Goal: Information Seeking & Learning: Learn about a topic

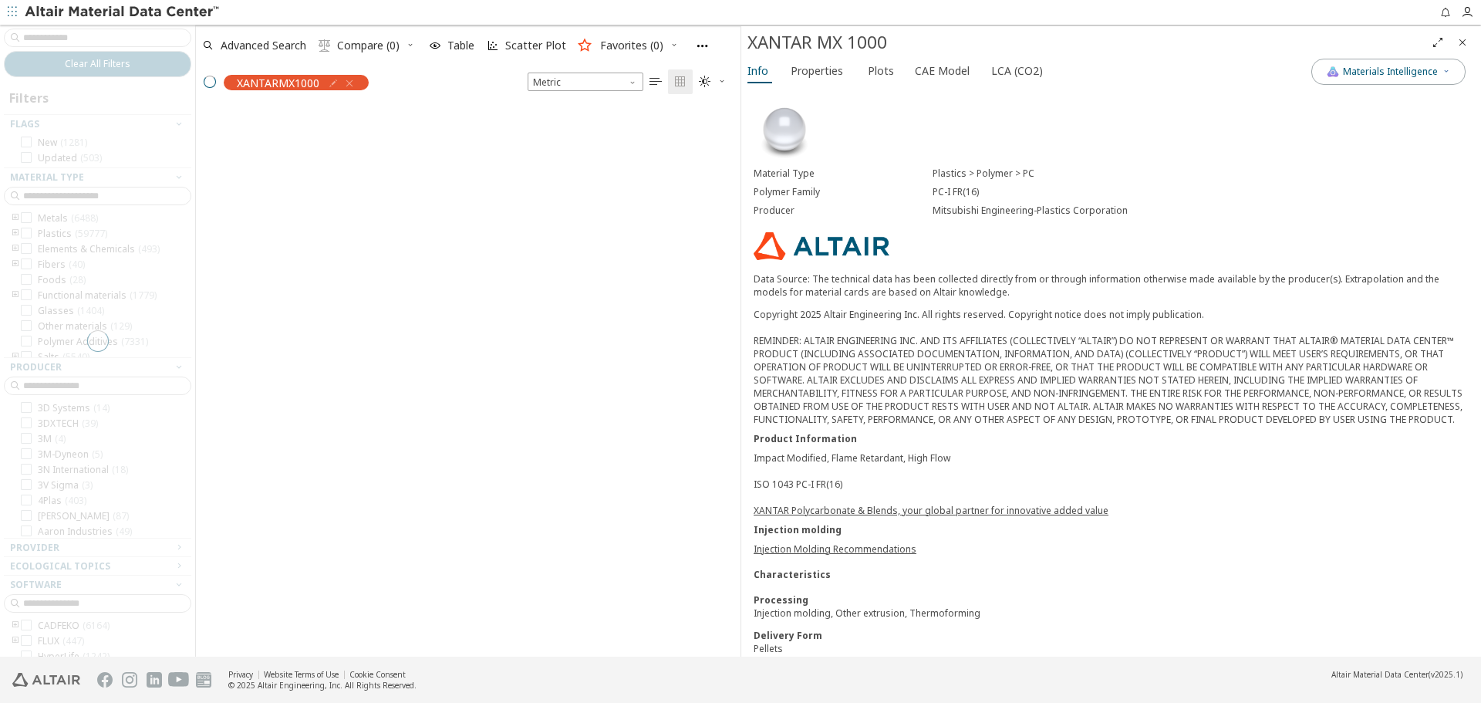
scroll to position [547, 533]
drag, startPoint x: 751, startPoint y: 43, endPoint x: 893, endPoint y: 40, distance: 142.7
click at [893, 40] on div "XANTAR MX 1000" at bounding box center [1087, 42] width 678 height 25
copy div "XANTAR MX 1000"
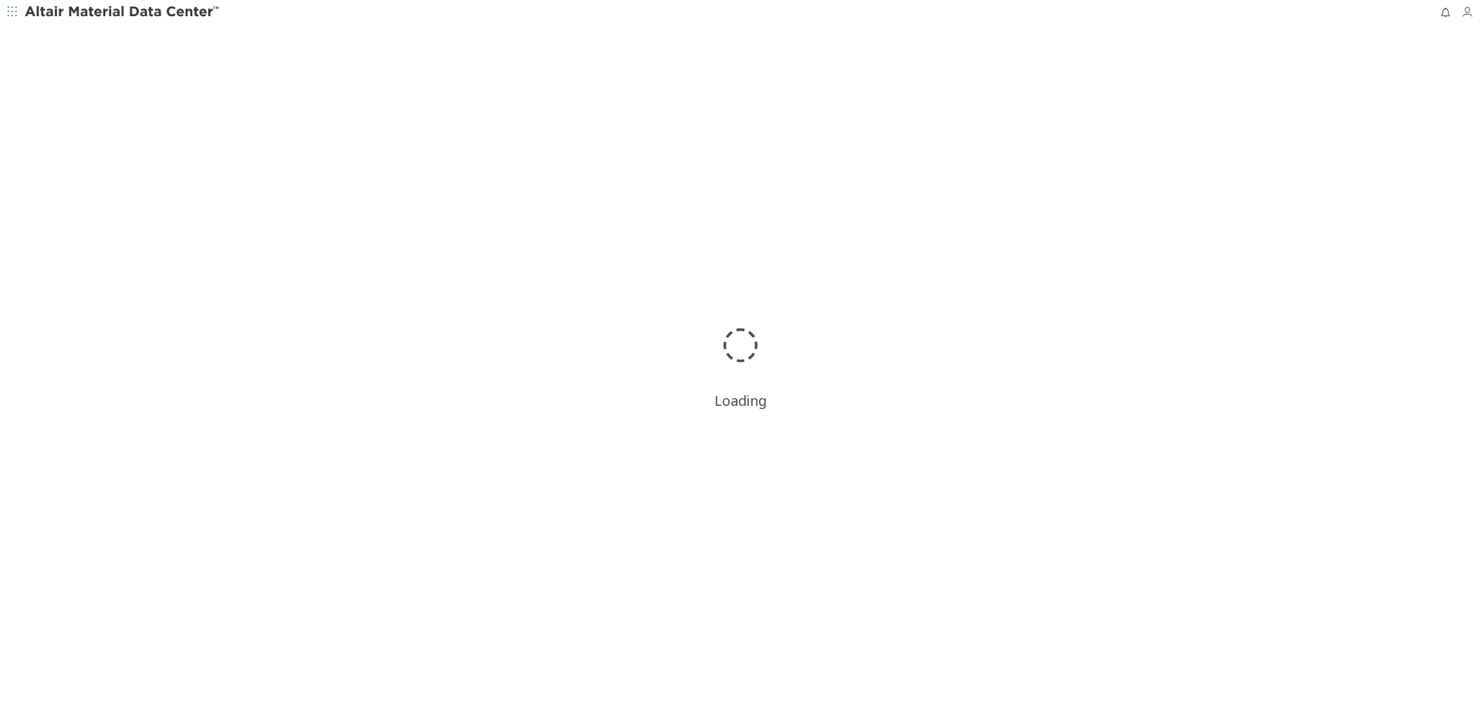
click at [1467, 14] on icon "button" at bounding box center [1467, 12] width 12 height 12
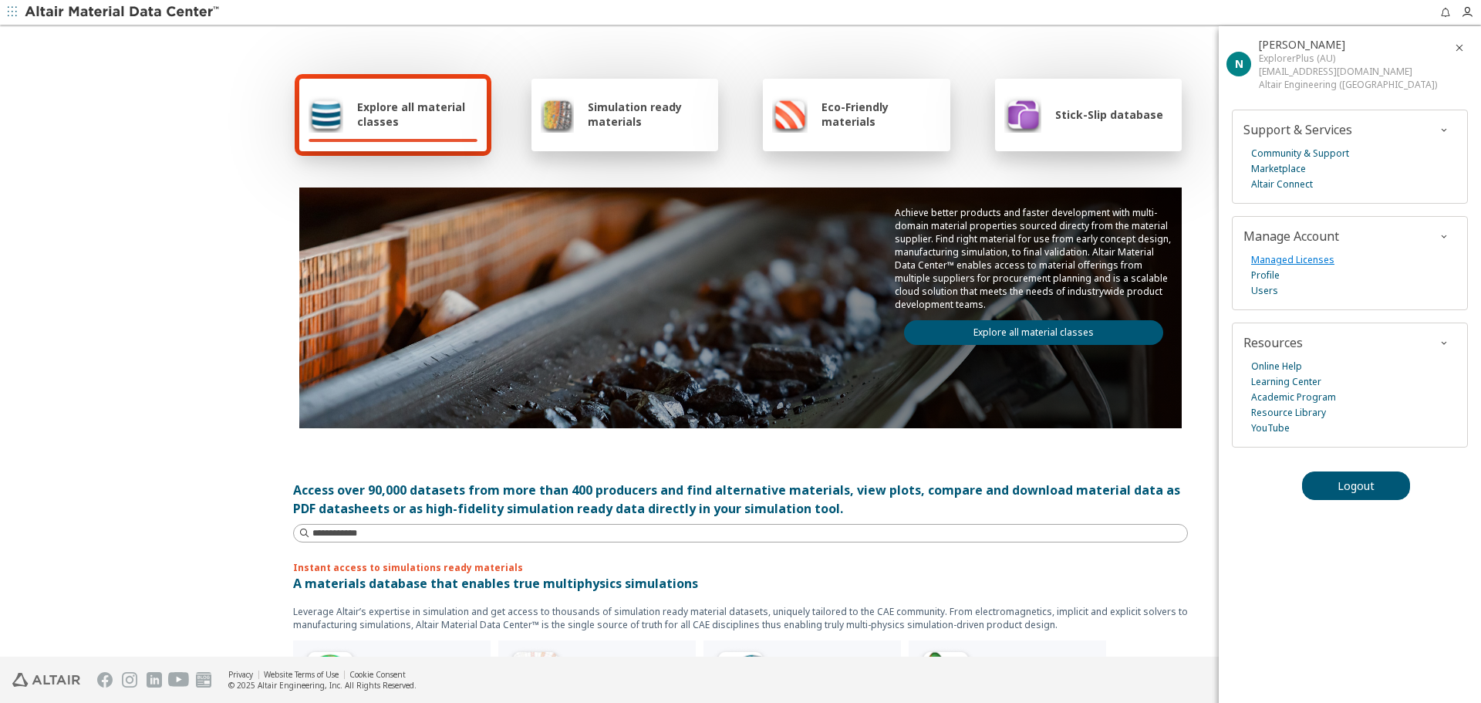
click at [1327, 258] on link "Managed Licenses" at bounding box center [1292, 259] width 83 height 15
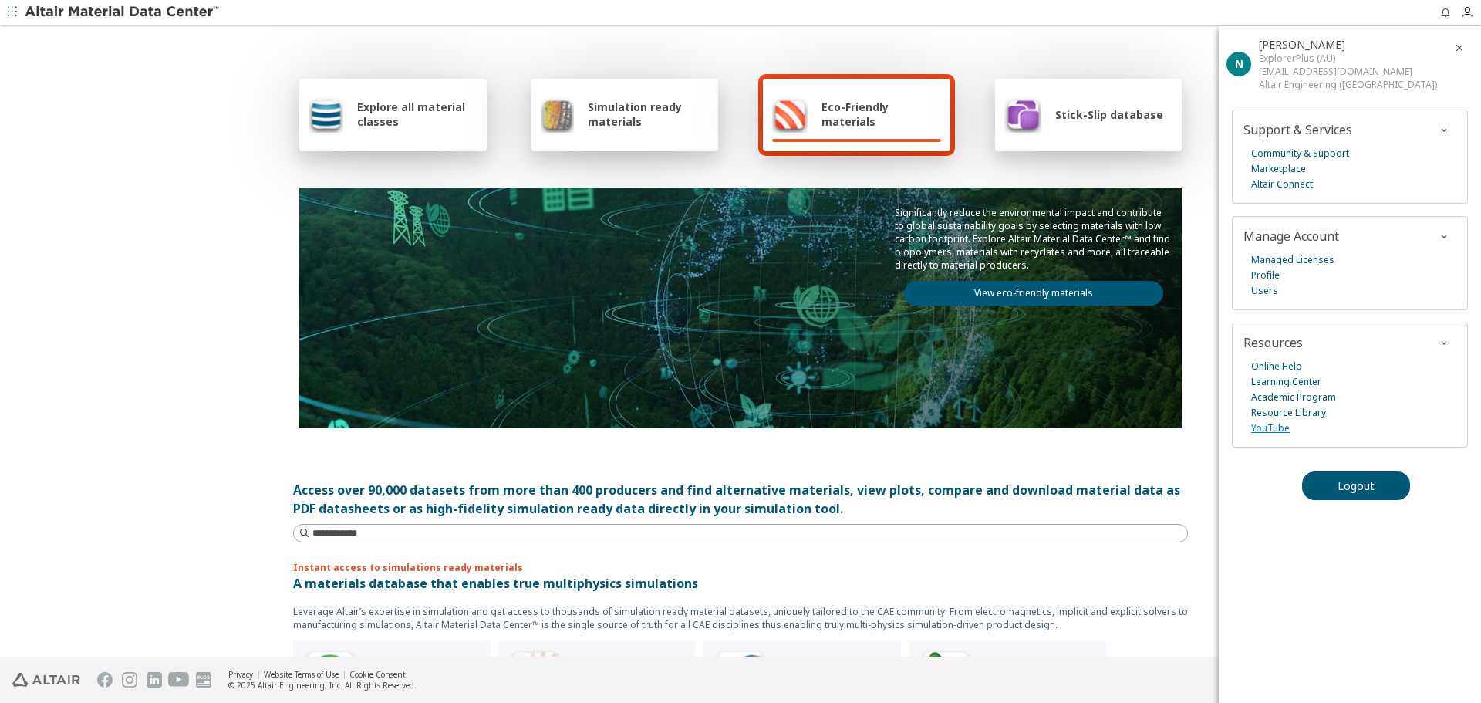
click at [1273, 430] on link "YouTube" at bounding box center [1270, 427] width 39 height 15
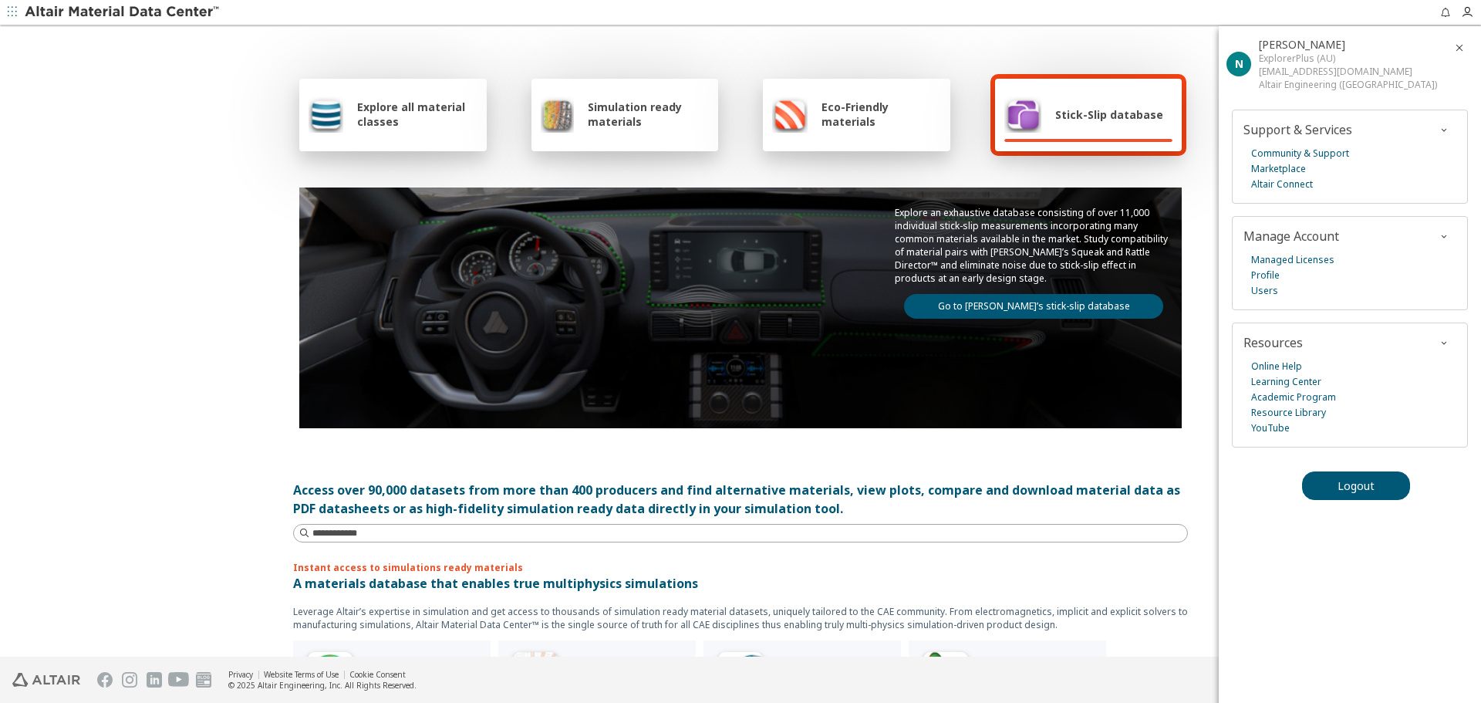
click at [1463, 44] on icon "button" at bounding box center [1459, 48] width 12 height 12
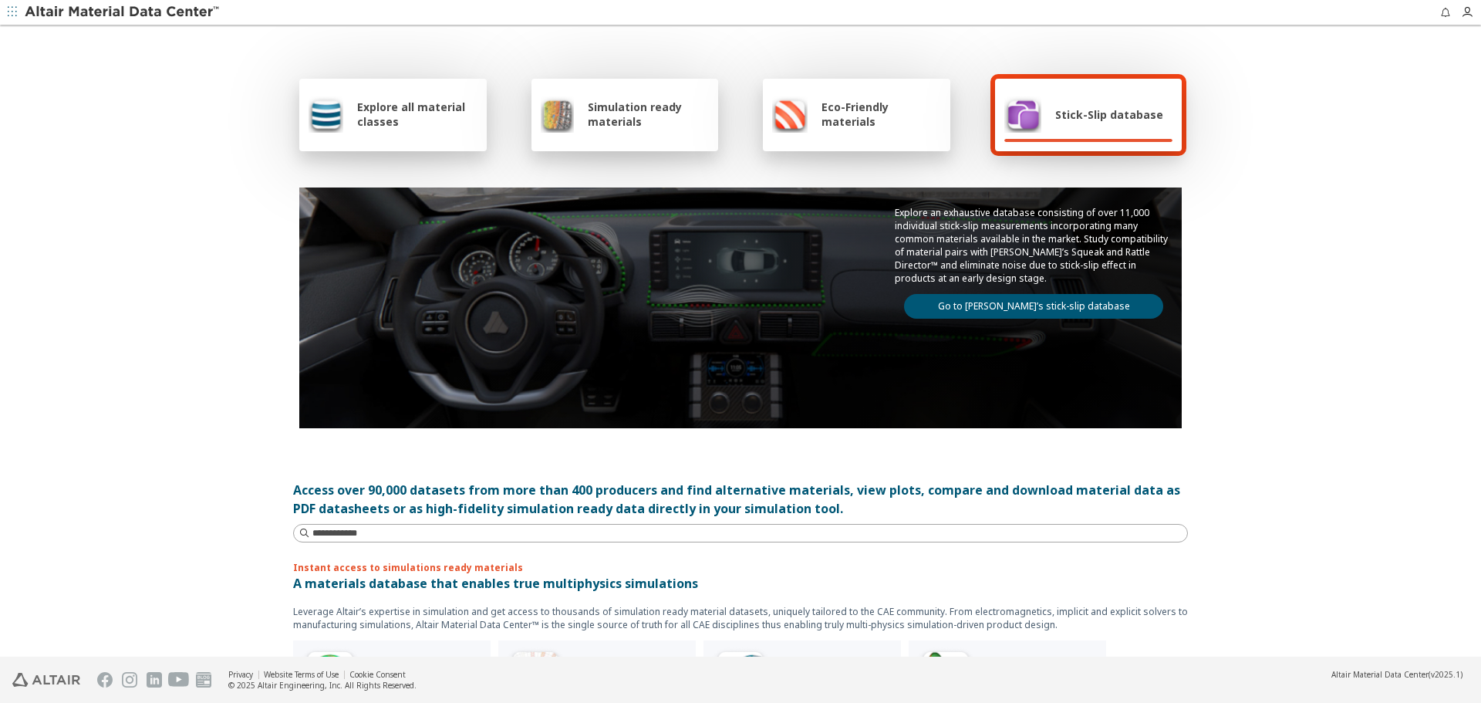
click at [1406, 150] on div "Explore all material classes Simulation ready materials Eco-Friendly materials …" at bounding box center [740, 342] width 1481 height 630
click at [1468, 6] on icon "button" at bounding box center [1467, 12] width 12 height 12
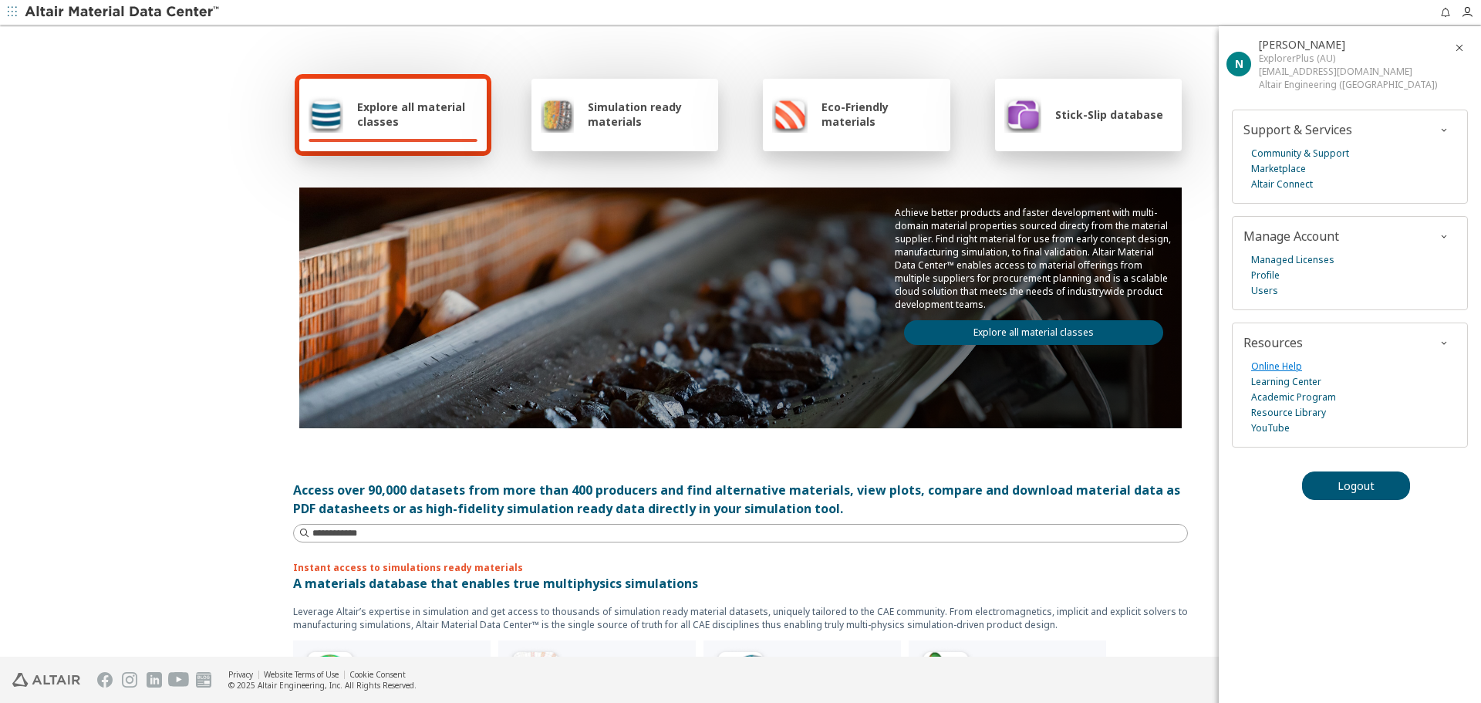
click at [1287, 370] on link "Online Help" at bounding box center [1276, 366] width 51 height 15
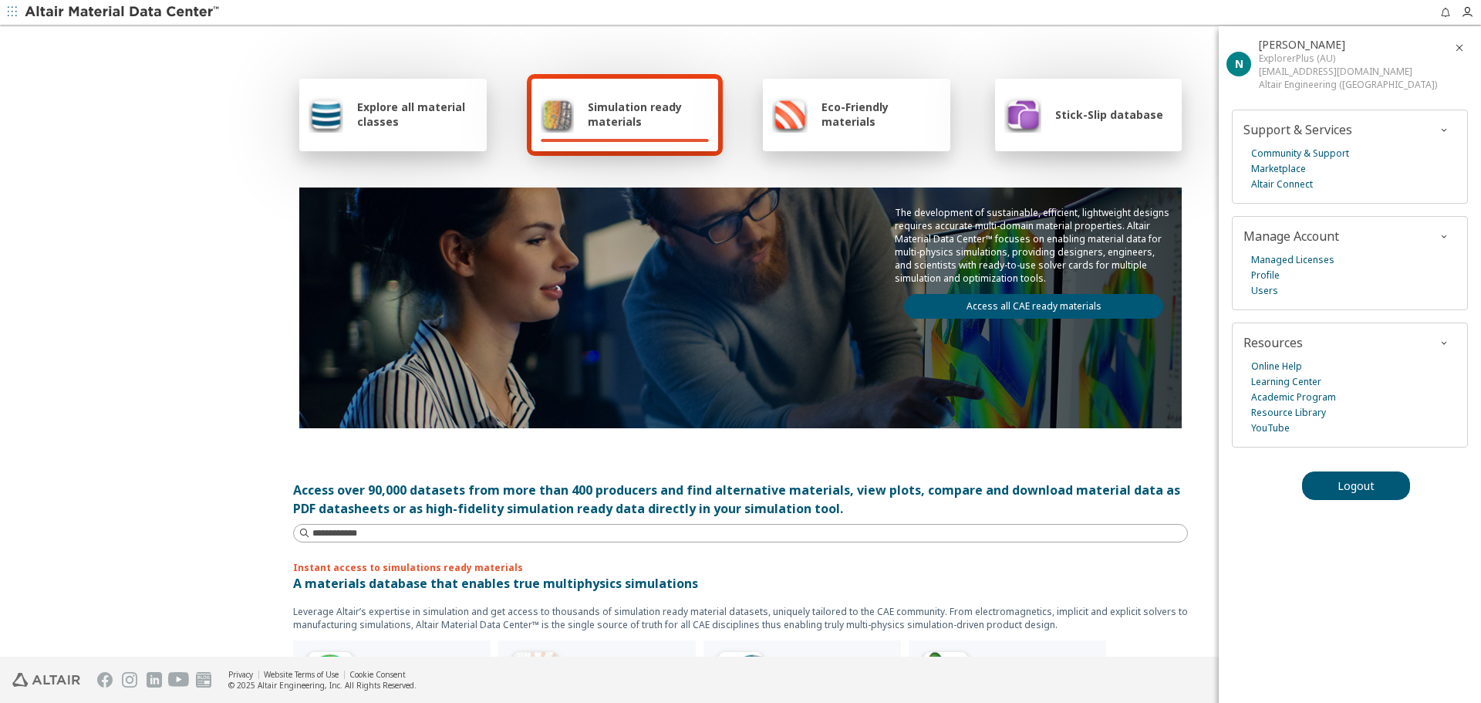
click at [1459, 48] on icon "button" at bounding box center [1459, 48] width 12 height 12
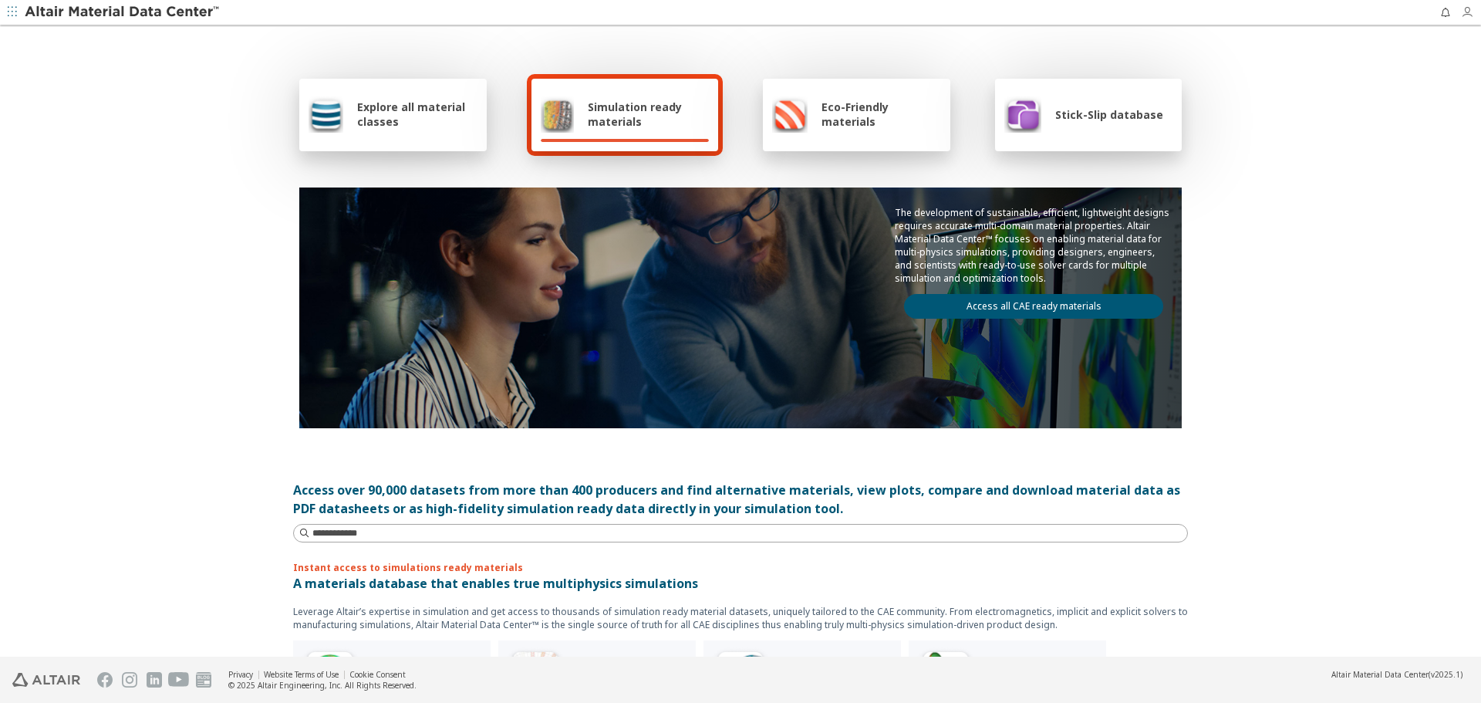
click at [1473, 9] on icon "button" at bounding box center [1471, 12] width 20 height 12
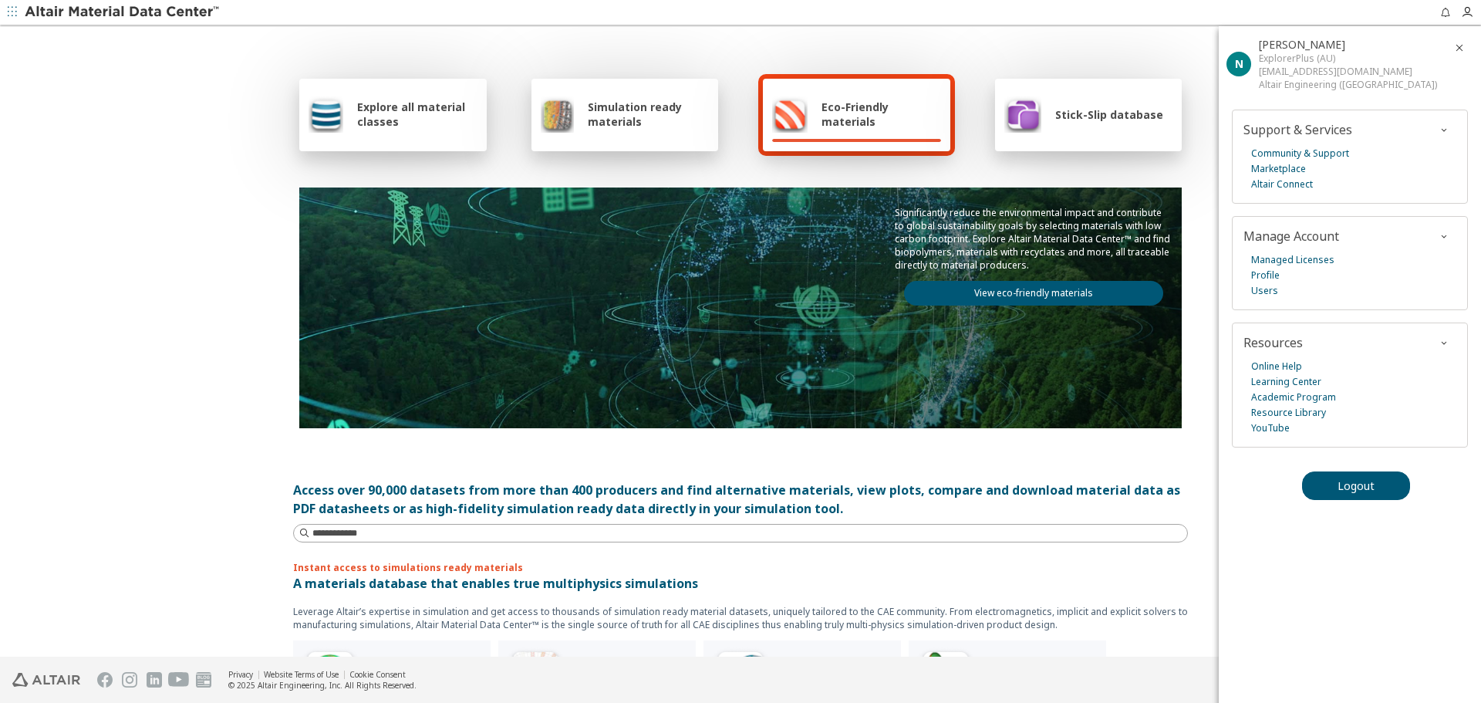
drag, startPoint x: 1460, startPoint y: 48, endPoint x: 1438, endPoint y: 7, distance: 46.6
click at [1460, 48] on icon "button" at bounding box center [1459, 48] width 12 height 12
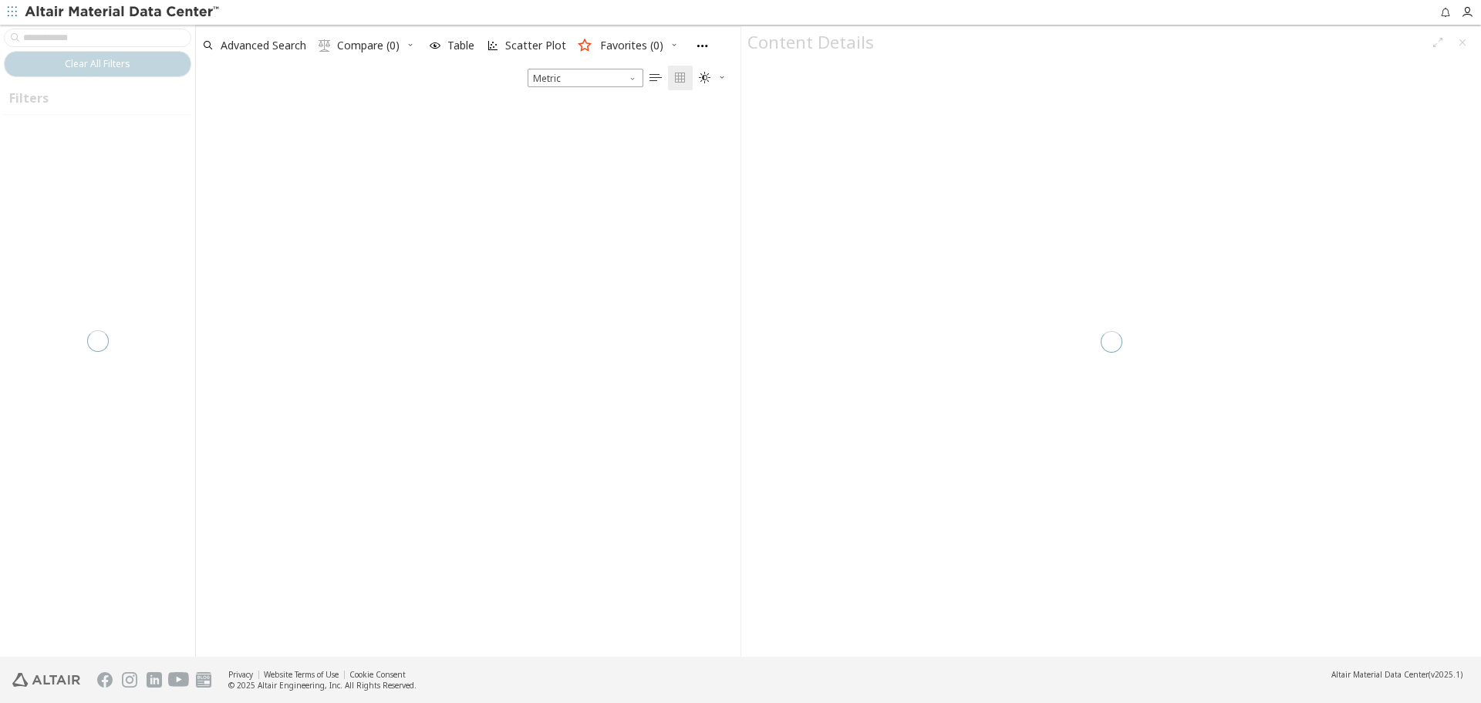
drag, startPoint x: 1296, startPoint y: 2, endPoint x: 927, endPoint y: 257, distance: 448.5
click at [927, 257] on div at bounding box center [1111, 341] width 740 height 630
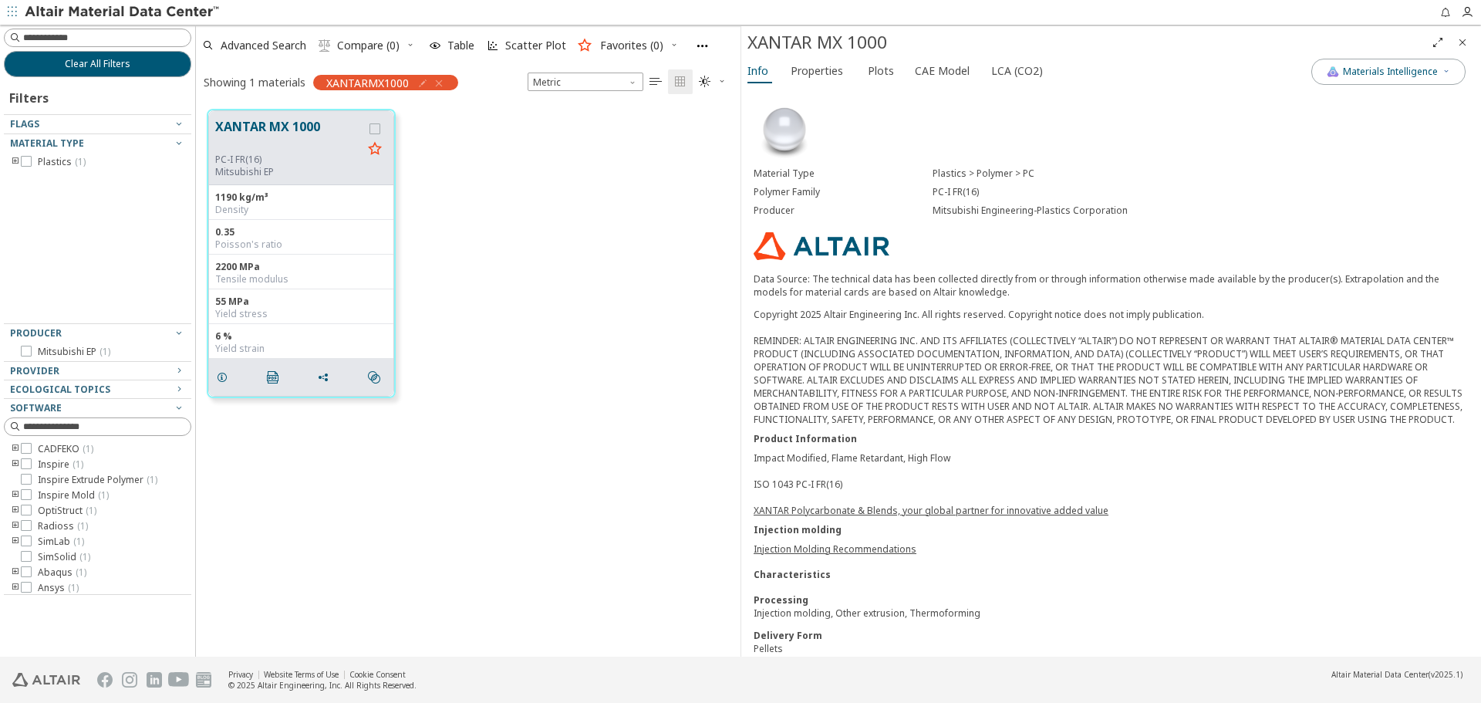
scroll to position [140, 0]
